Goal: Find specific page/section: Find specific page/section

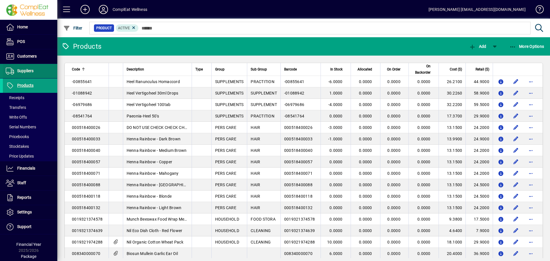
click at [28, 70] on span "Suppliers" at bounding box center [25, 70] width 16 height 5
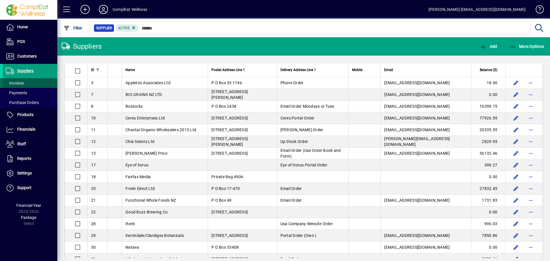
click at [25, 81] on span at bounding box center [30, 83] width 54 height 14
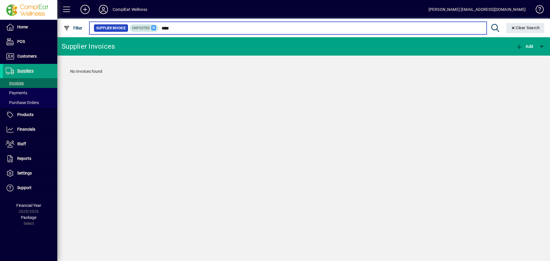
type input "****"
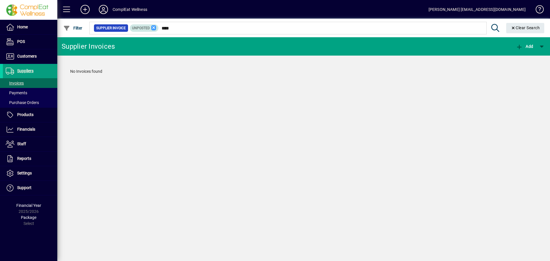
click at [154, 29] on icon at bounding box center [153, 27] width 5 height 5
